Goal: Task Accomplishment & Management: Use online tool/utility

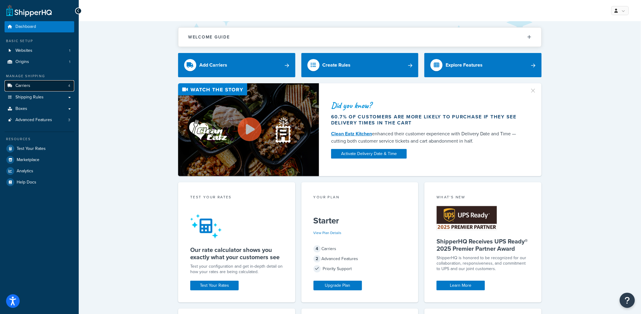
click at [26, 90] on link "Carriers 4" at bounding box center [40, 85] width 70 height 11
click at [27, 88] on span "Carriers" at bounding box center [22, 85] width 15 height 5
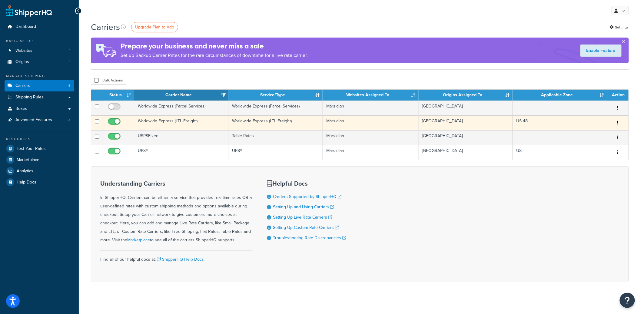
click at [173, 120] on td "Worldwide Express (LTL Freight)" at bounding box center [181, 122] width 94 height 15
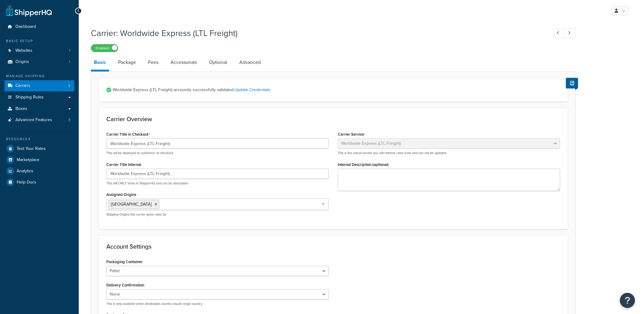
select select "worldwideExpressFreight"
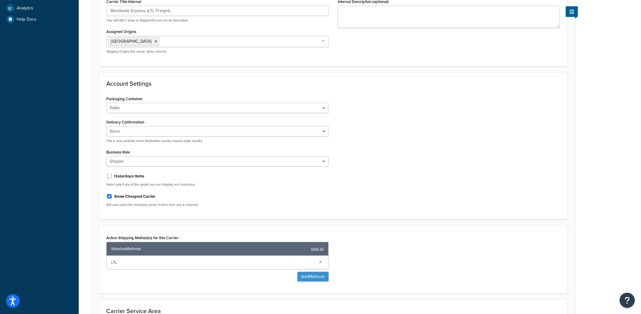
scroll to position [270, 0]
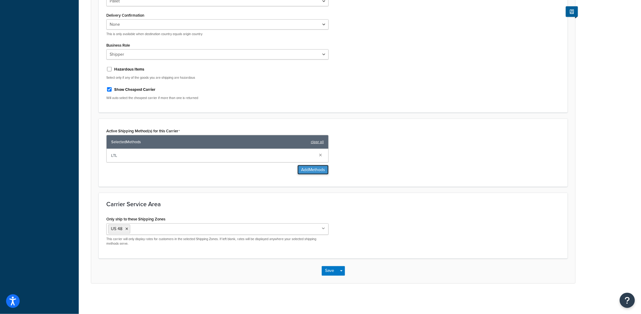
click at [312, 172] on button "Add Methods" at bounding box center [313, 170] width 31 height 10
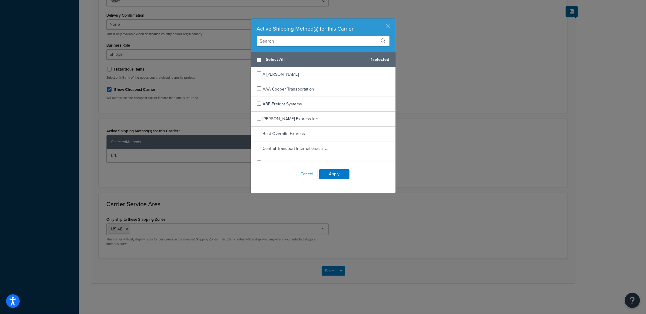
click at [383, 27] on div "Active Shipping Method(s) for this Carrier Select All 1 selected A Duie Pyle AA…" at bounding box center [323, 105] width 145 height 175
click at [394, 20] on button "button" at bounding box center [395, 19] width 2 height 2
